Goal: Find specific page/section: Find specific page/section

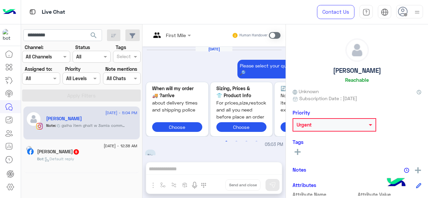
scroll to position [364, 0]
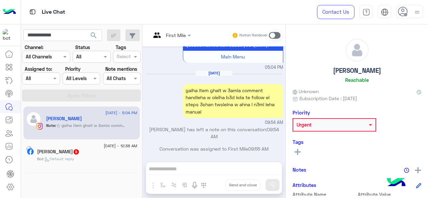
click at [86, 29] on button "search" at bounding box center [94, 36] width 16 height 14
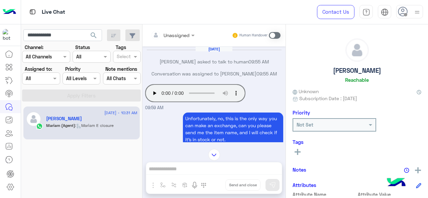
scroll to position [215, 0]
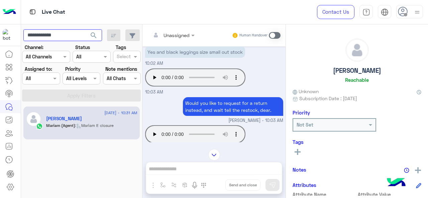
click at [52, 39] on input "**********" at bounding box center [62, 35] width 79 height 12
paste input "***"
click at [86, 29] on button "search" at bounding box center [94, 36] width 16 height 14
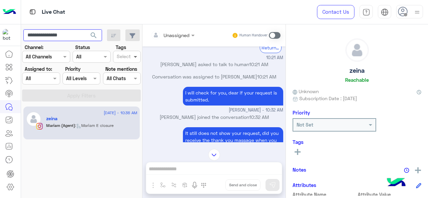
scroll to position [570, 0]
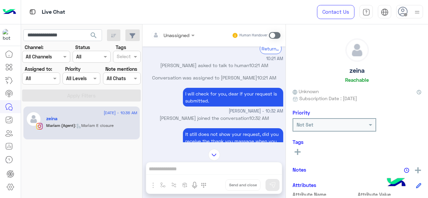
drag, startPoint x: 256, startPoint y: 77, endPoint x: 274, endPoint y: 75, distance: 18.1
click at [274, 75] on span "10:21 AM" at bounding box center [266, 78] width 19 height 6
drag, startPoint x: 264, startPoint y: 111, endPoint x: 273, endPoint y: 110, distance: 9.1
click at [273, 110] on span "Mariam Ahmed - 10:32 AM" at bounding box center [256, 111] width 55 height 6
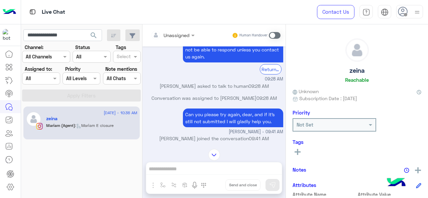
scroll to position [51, 0]
drag, startPoint x: 259, startPoint y: 97, endPoint x: 268, endPoint y: 96, distance: 9.1
click at [268, 96] on span "09:28 AM" at bounding box center [266, 99] width 20 height 6
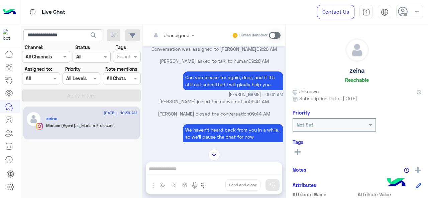
scroll to position [460, 0]
drag, startPoint x: 243, startPoint y: 61, endPoint x: 248, endPoint y: 60, distance: 5.8
click at [248, 60] on span "09:28 AM" at bounding box center [258, 61] width 20 height 6
drag, startPoint x: 269, startPoint y: 93, endPoint x: 275, endPoint y: 93, distance: 6.0
click at [275, 93] on span "Mariam Ahmed - 09:41 AM" at bounding box center [256, 95] width 55 height 6
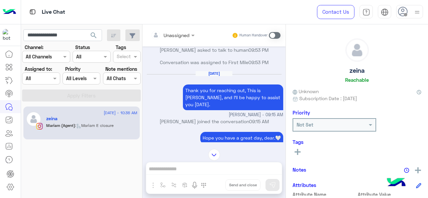
scroll to position [159, 0]
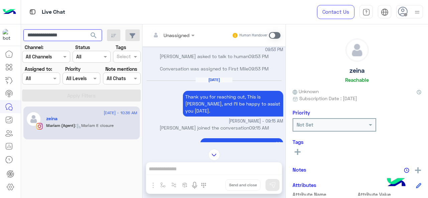
click at [75, 32] on input "**********" at bounding box center [62, 35] width 79 height 12
paste input "text"
type input "**********"
click at [86, 29] on button "search" at bounding box center [94, 36] width 16 height 14
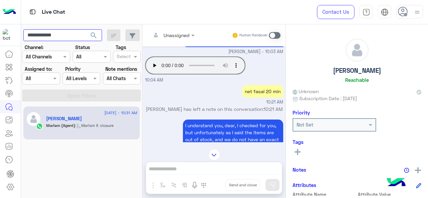
scroll to position [290, 0]
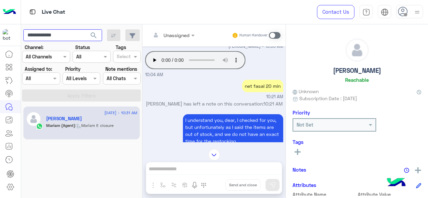
click at [62, 36] on input "**********" at bounding box center [62, 35] width 79 height 12
click at [94, 38] on span "search" at bounding box center [94, 35] width 8 height 8
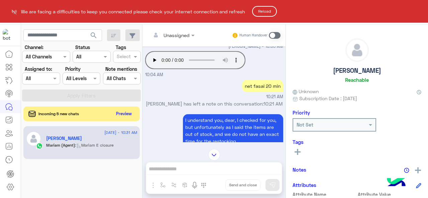
click at [269, 13] on button "Reload" at bounding box center [264, 11] width 25 height 11
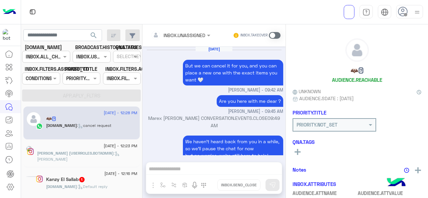
scroll to position [291, 0]
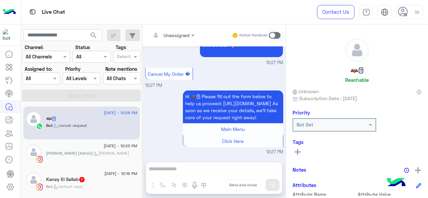
click at [37, 78] on input "text" at bounding box center [33, 78] width 15 height 7
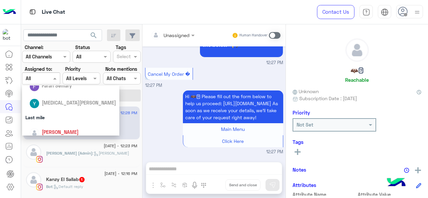
scroll to position [70, 0]
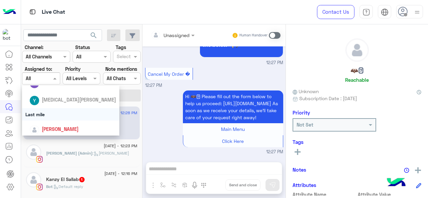
click at [56, 113] on div "Last mile" at bounding box center [71, 114] width 98 height 12
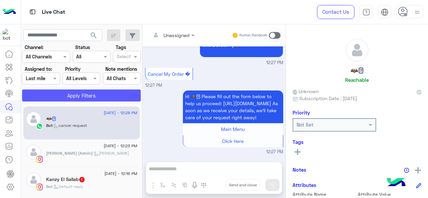
click at [57, 96] on button "Apply Filters" at bounding box center [81, 96] width 119 height 12
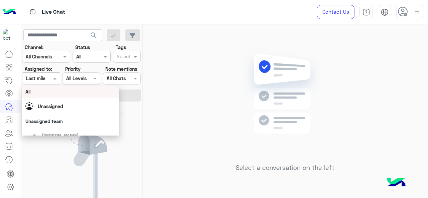
drag, startPoint x: 50, startPoint y: 79, endPoint x: 52, endPoint y: 92, distance: 12.5
click at [50, 79] on div at bounding box center [40, 79] width 37 height 8
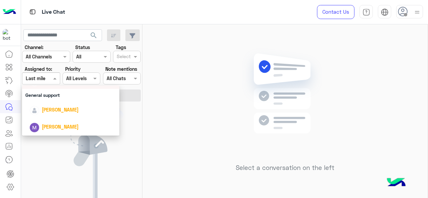
scroll to position [119, 0]
click at [53, 97] on div "General support" at bounding box center [71, 95] width 98 height 12
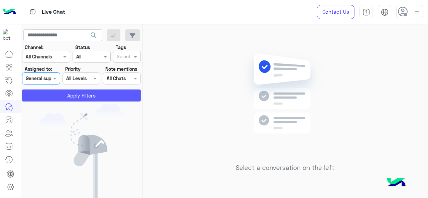
click at [65, 97] on button "Apply Filters" at bounding box center [81, 96] width 119 height 12
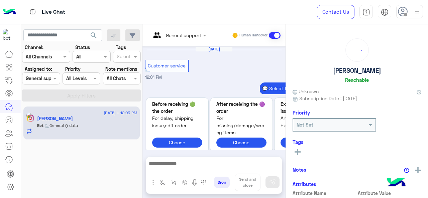
scroll to position [292, 0]
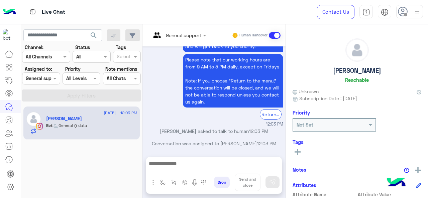
click at [51, 82] on div "General support" at bounding box center [43, 78] width 35 height 7
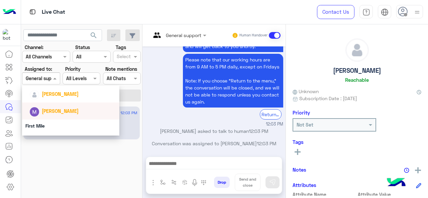
scroll to position [135, 0]
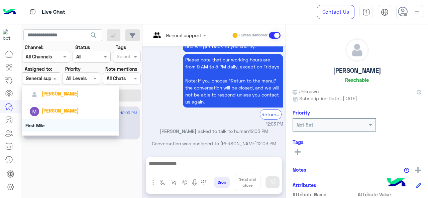
click at [49, 124] on div "First Mile" at bounding box center [71, 125] width 98 height 12
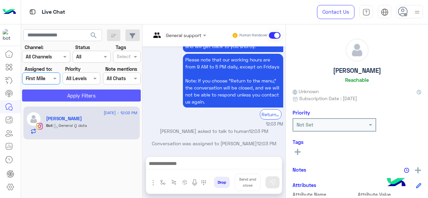
click at [58, 95] on button "Apply Filters" at bounding box center [81, 96] width 119 height 12
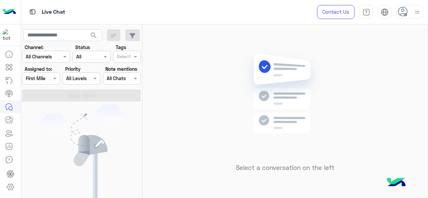
click at [45, 77] on div at bounding box center [40, 79] width 37 height 8
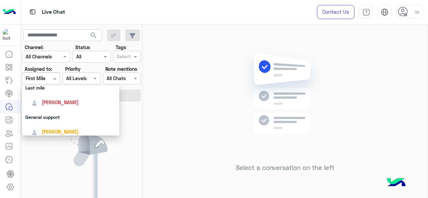
scroll to position [115, 0]
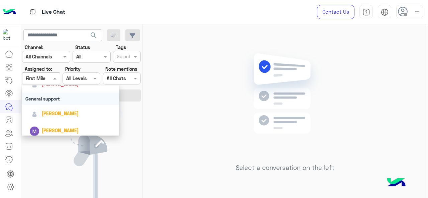
click at [52, 98] on div "General support" at bounding box center [71, 99] width 98 height 12
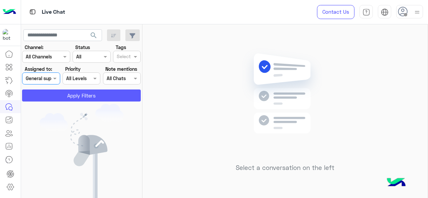
click at [76, 96] on button "Apply Filters" at bounding box center [81, 96] width 119 height 12
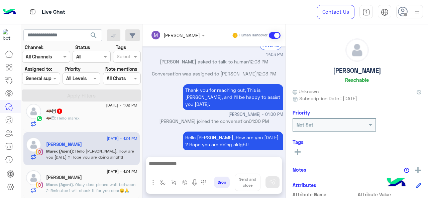
scroll to position [0, 0]
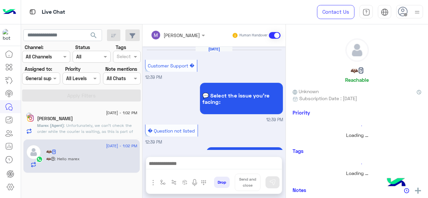
scroll to position [241, 0]
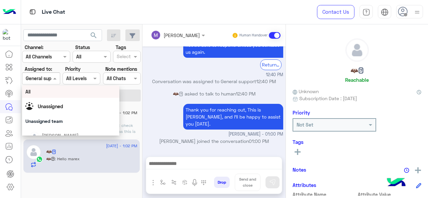
click at [55, 83] on div "Assigned on General support" at bounding box center [41, 79] width 38 height 12
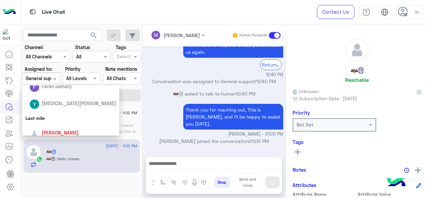
scroll to position [82, 0]
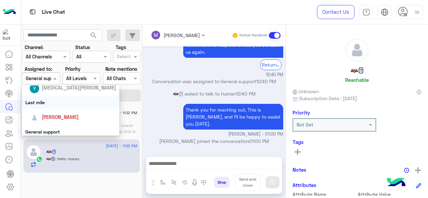
click at [44, 99] on div "Last mile" at bounding box center [71, 102] width 98 height 12
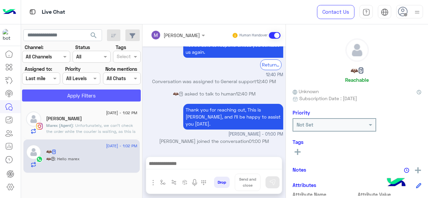
click at [48, 96] on button "Apply Filters" at bounding box center [81, 96] width 119 height 12
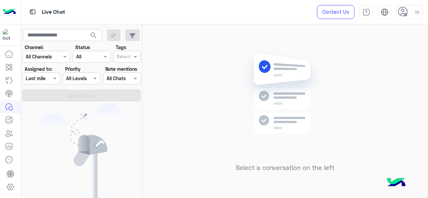
click at [46, 80] on div at bounding box center [40, 79] width 37 height 8
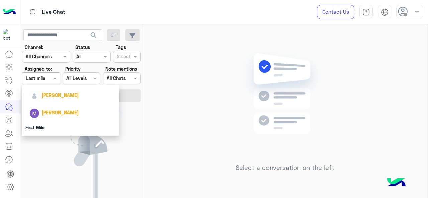
scroll to position [142, 0]
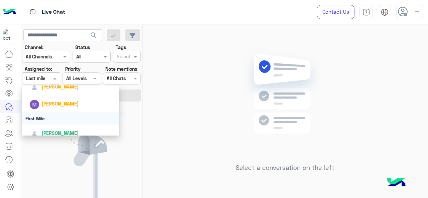
click at [45, 119] on div "First Mile" at bounding box center [71, 118] width 98 height 12
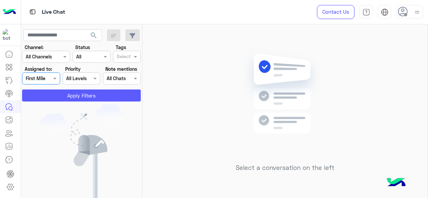
click at [53, 99] on button "Apply Filters" at bounding box center [81, 96] width 119 height 12
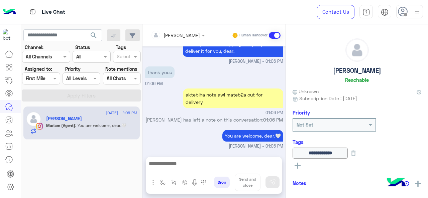
scroll to position [147, 0]
